Goal: Navigation & Orientation: Understand site structure

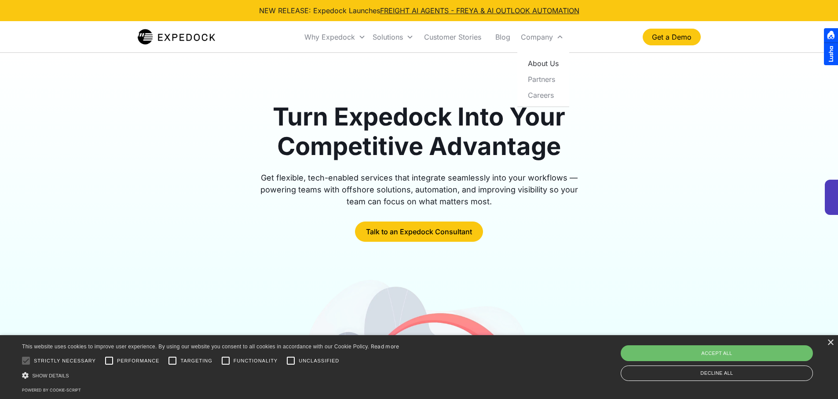
click at [541, 66] on link "About Us" at bounding box center [543, 63] width 45 height 16
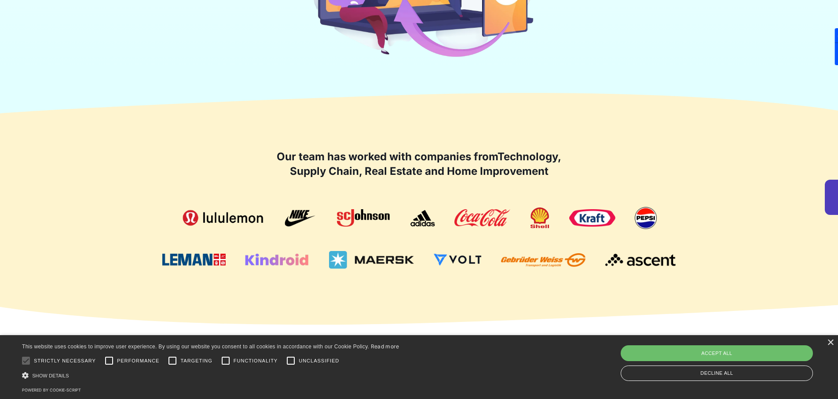
scroll to position [454, 0]
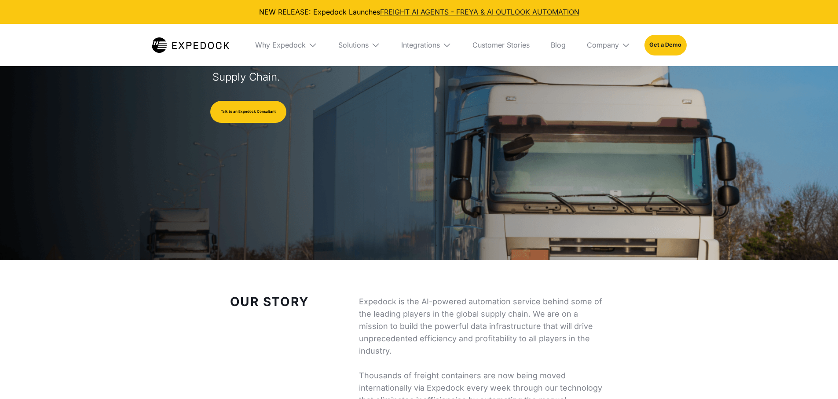
select select
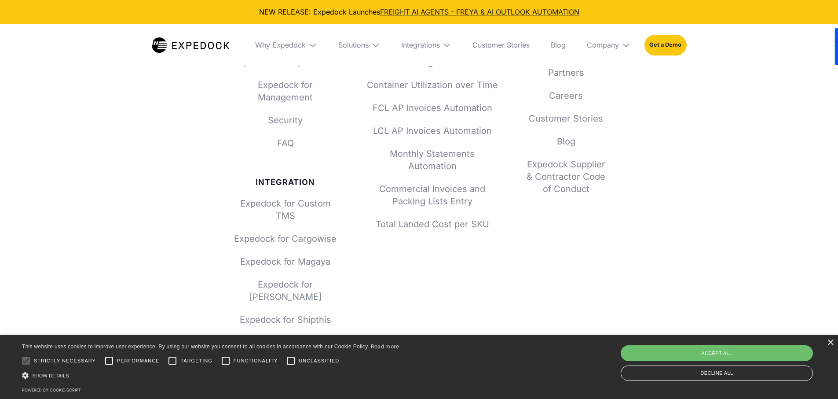
scroll to position [3892, 0]
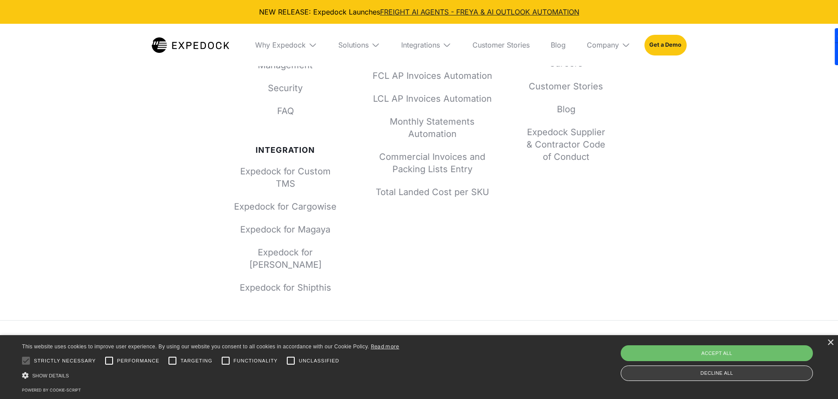
click at [669, 379] on div "Decline all" at bounding box center [717, 372] width 192 height 15
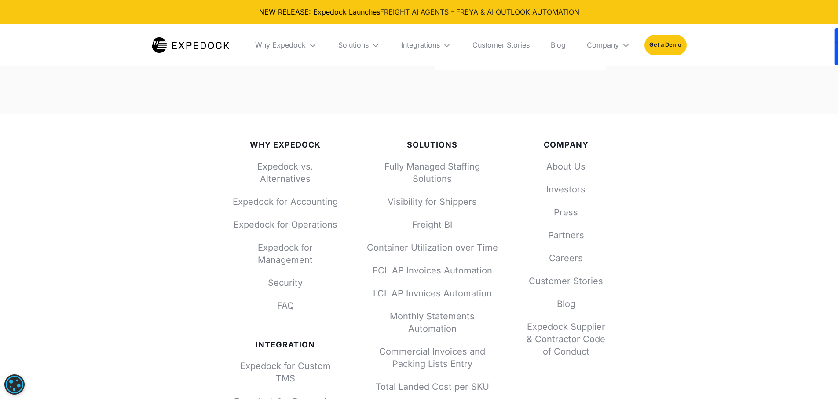
scroll to position [3689, 0]
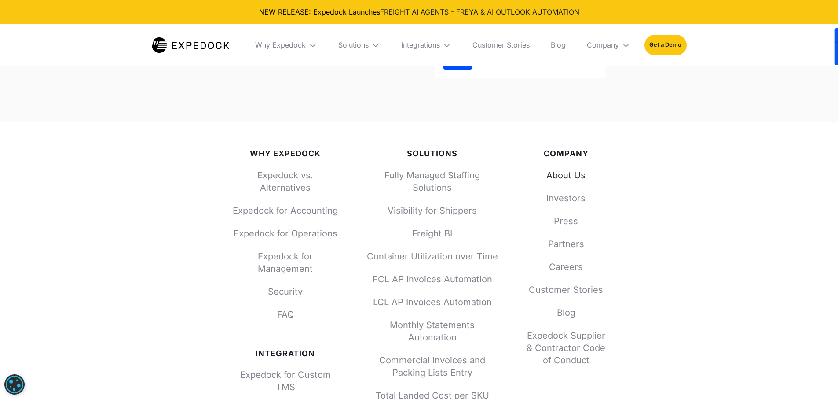
click at [567, 169] on link "About Us" at bounding box center [566, 175] width 79 height 12
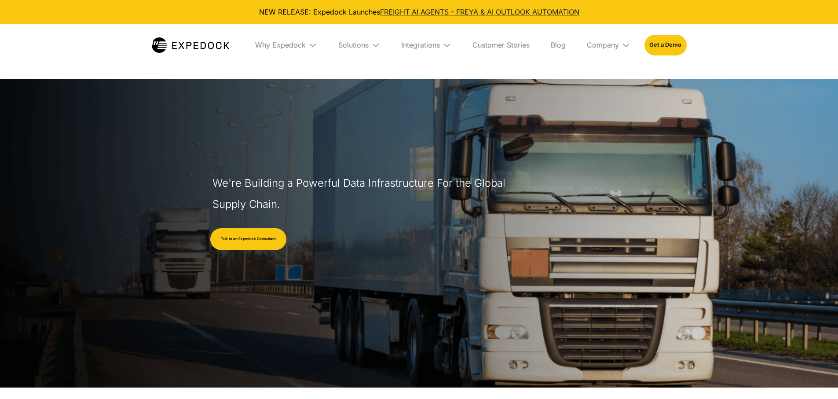
select select
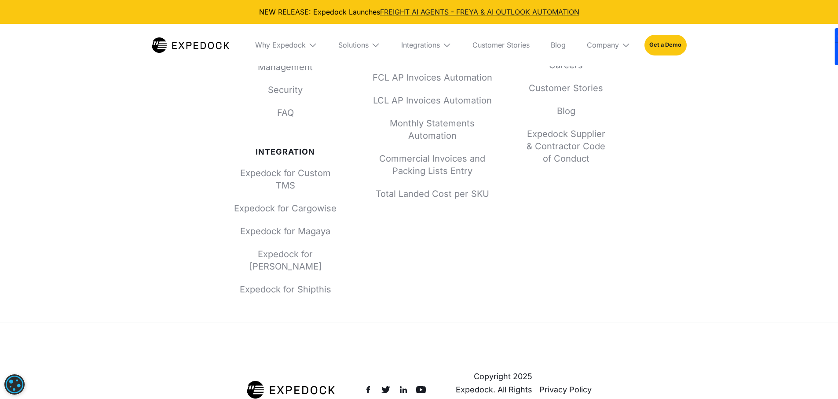
scroll to position [3892, 0]
click at [314, 46] on img at bounding box center [312, 44] width 9 height 9
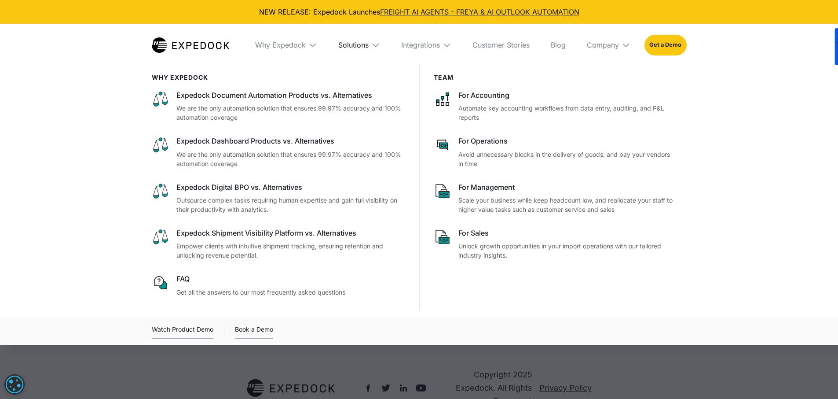
click at [339, 45] on div "Solutions" at bounding box center [353, 44] width 30 height 9
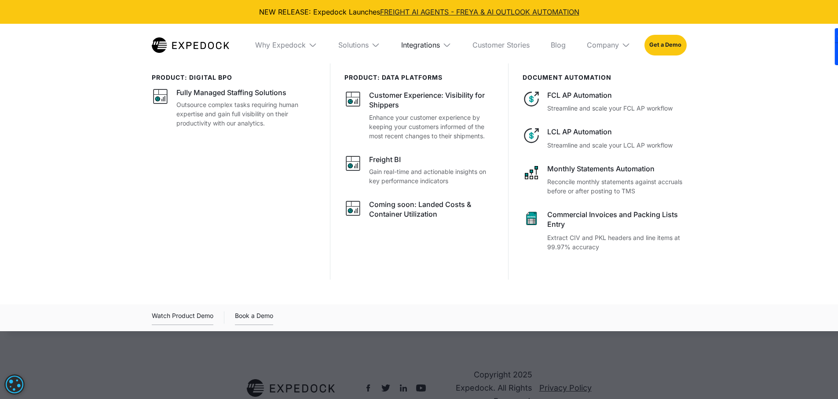
click at [414, 49] on div "Integrations" at bounding box center [420, 44] width 39 height 9
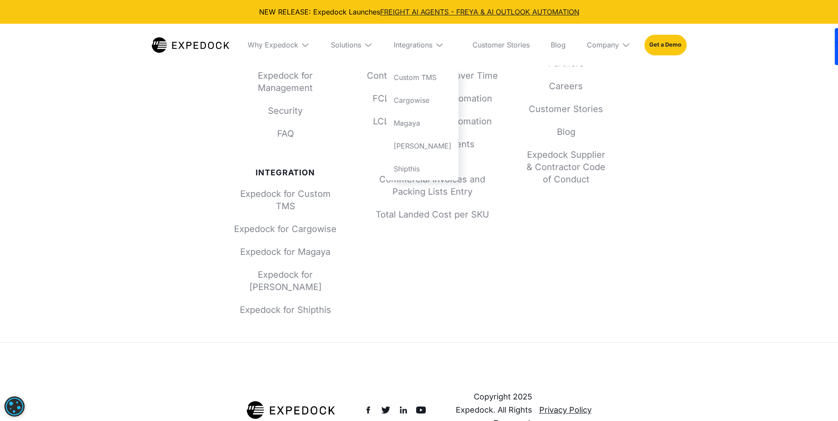
scroll to position [228, 0]
